Goal: Navigation & Orientation: Understand site structure

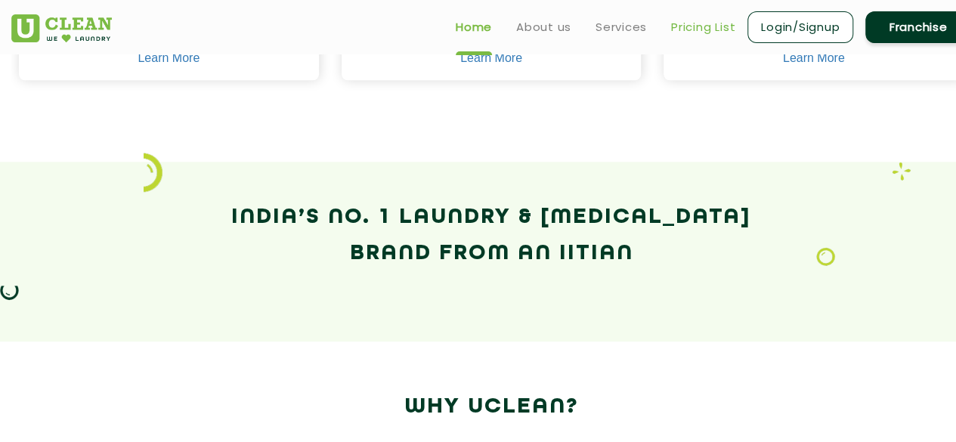
scroll to position [151, 0]
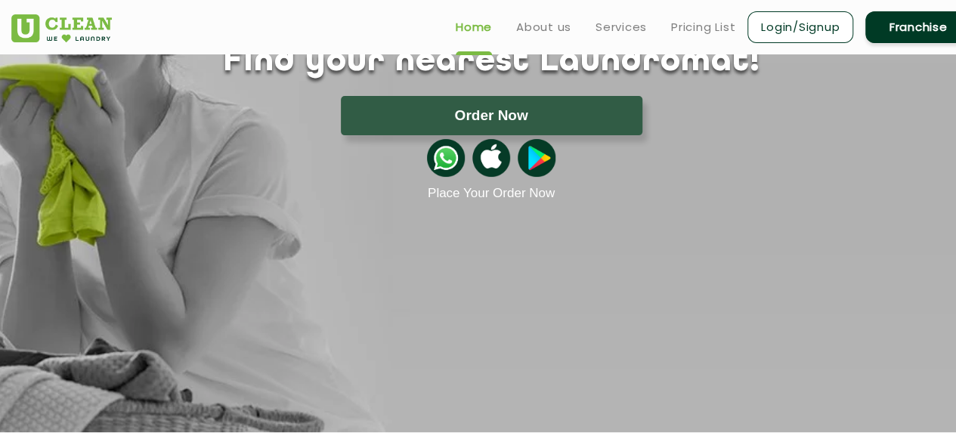
drag, startPoint x: 525, startPoint y: 28, endPoint x: 589, endPoint y: 2, distance: 69.2
click at [525, 28] on link "About us" at bounding box center [543, 27] width 55 height 18
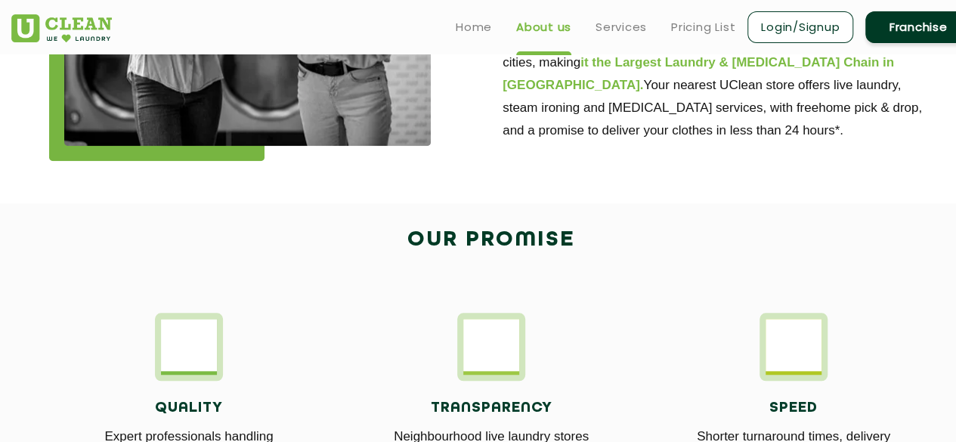
scroll to position [302, 0]
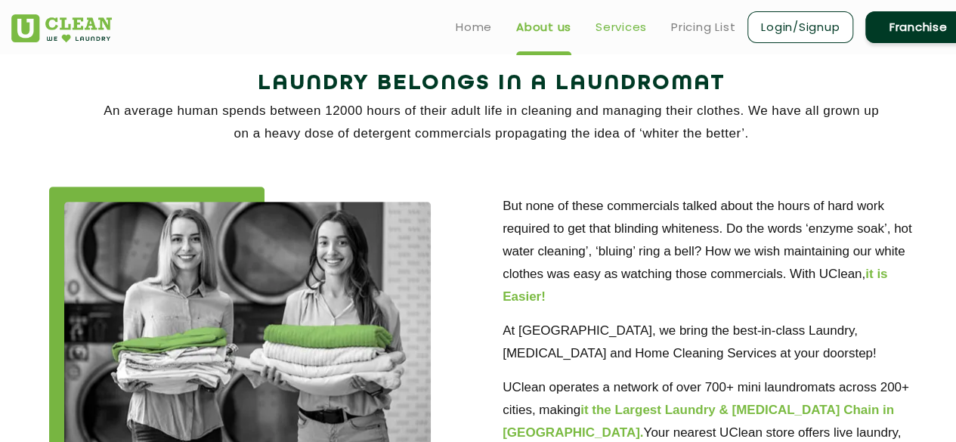
click at [631, 29] on link "Services" at bounding box center [621, 27] width 51 height 18
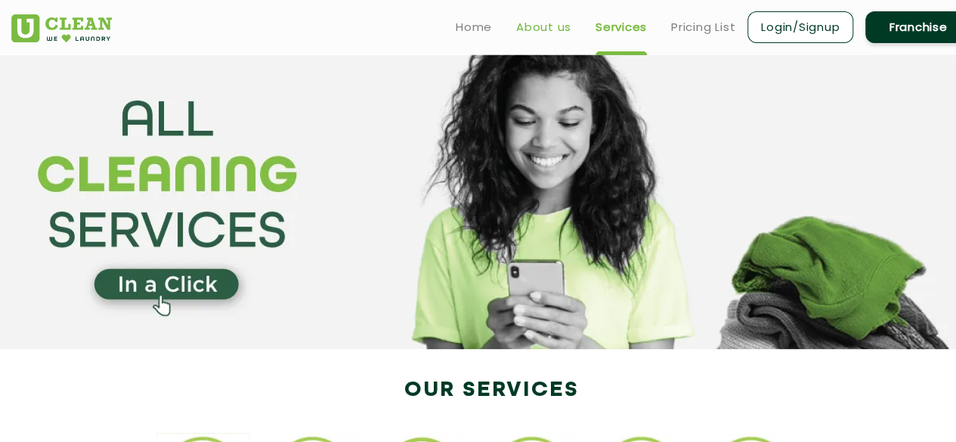
click at [529, 23] on link "About us" at bounding box center [543, 27] width 55 height 18
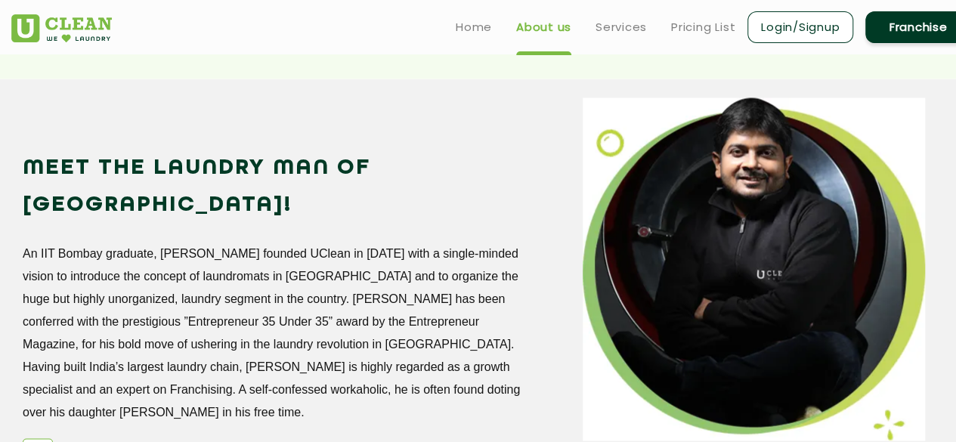
scroll to position [1210, 0]
